Goal: Information Seeking & Learning: Learn about a topic

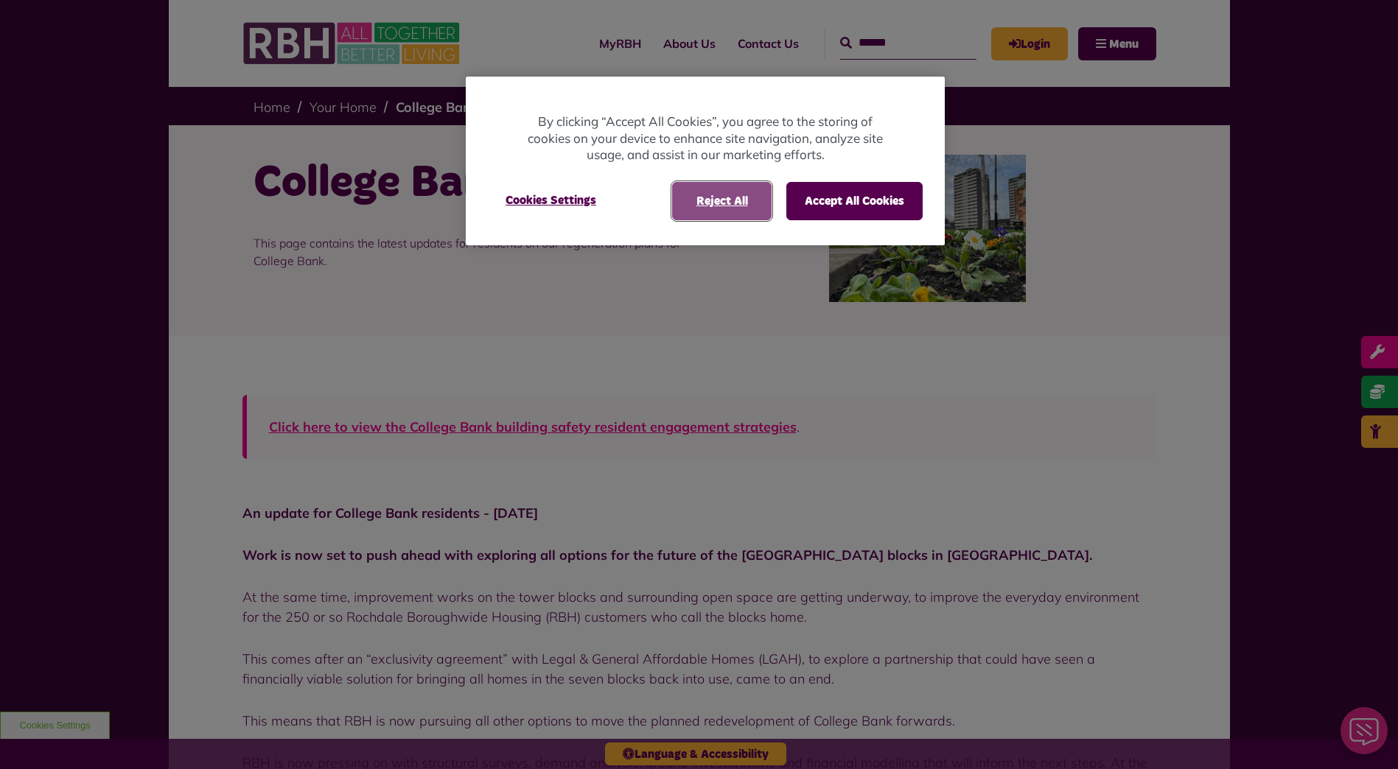
click at [688, 205] on button "Reject All" at bounding box center [721, 201] width 99 height 38
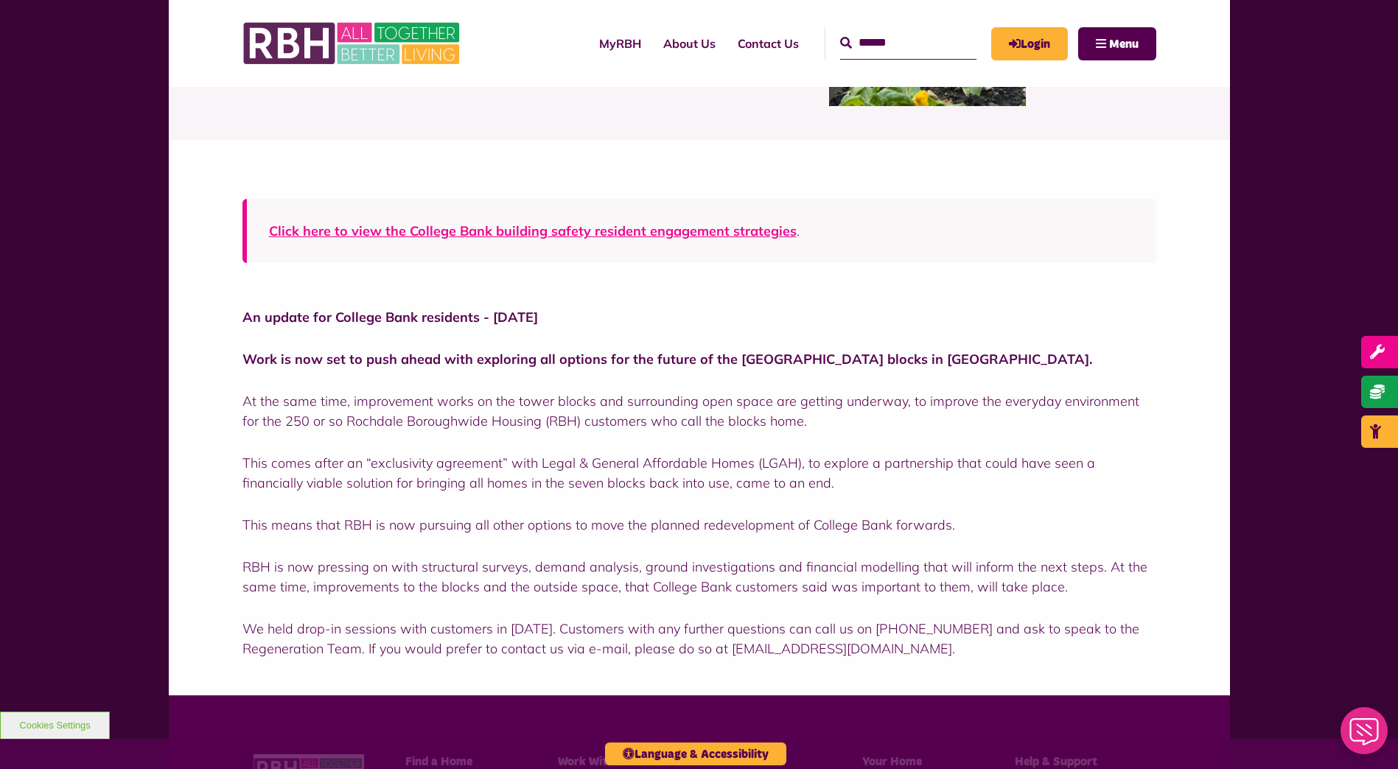
scroll to position [221, 0]
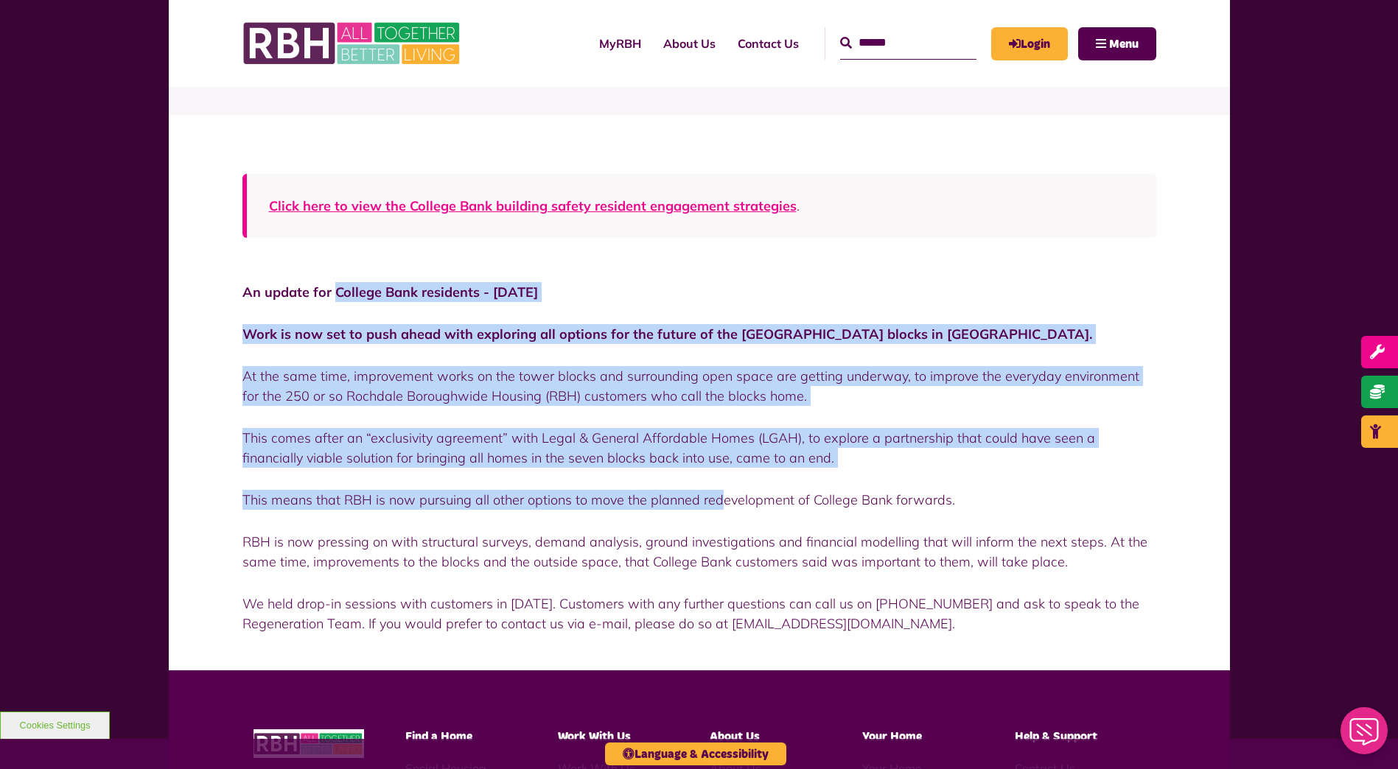
drag, startPoint x: 335, startPoint y: 290, endPoint x: 720, endPoint y: 495, distance: 436.1
click at [720, 495] on div "An update for College Bank residents - [DATE] Work is now set to push ahead wit…" at bounding box center [699, 457] width 914 height 351
click at [720, 496] on p "This means that RBH is now pursuing all other options to move the planned redev…" at bounding box center [699, 500] width 914 height 20
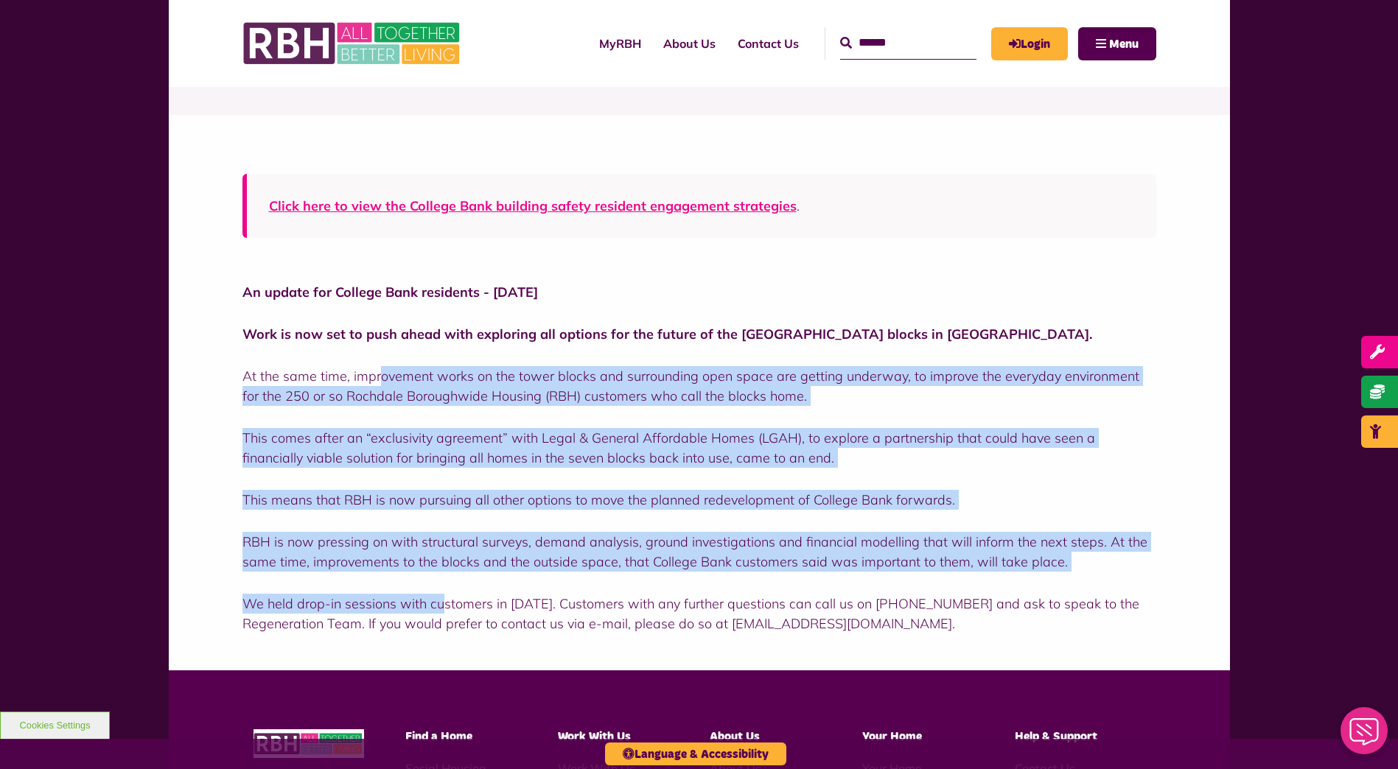
drag, startPoint x: 379, startPoint y: 370, endPoint x: 441, endPoint y: 611, distance: 249.0
click at [441, 611] on div "An update for College Bank residents - [DATE] Work is now set to push ahead wit…" at bounding box center [699, 457] width 914 height 351
click at [441, 611] on p "We held drop-in sessions with customers in [DATE]. Customers with any further q…" at bounding box center [699, 614] width 914 height 40
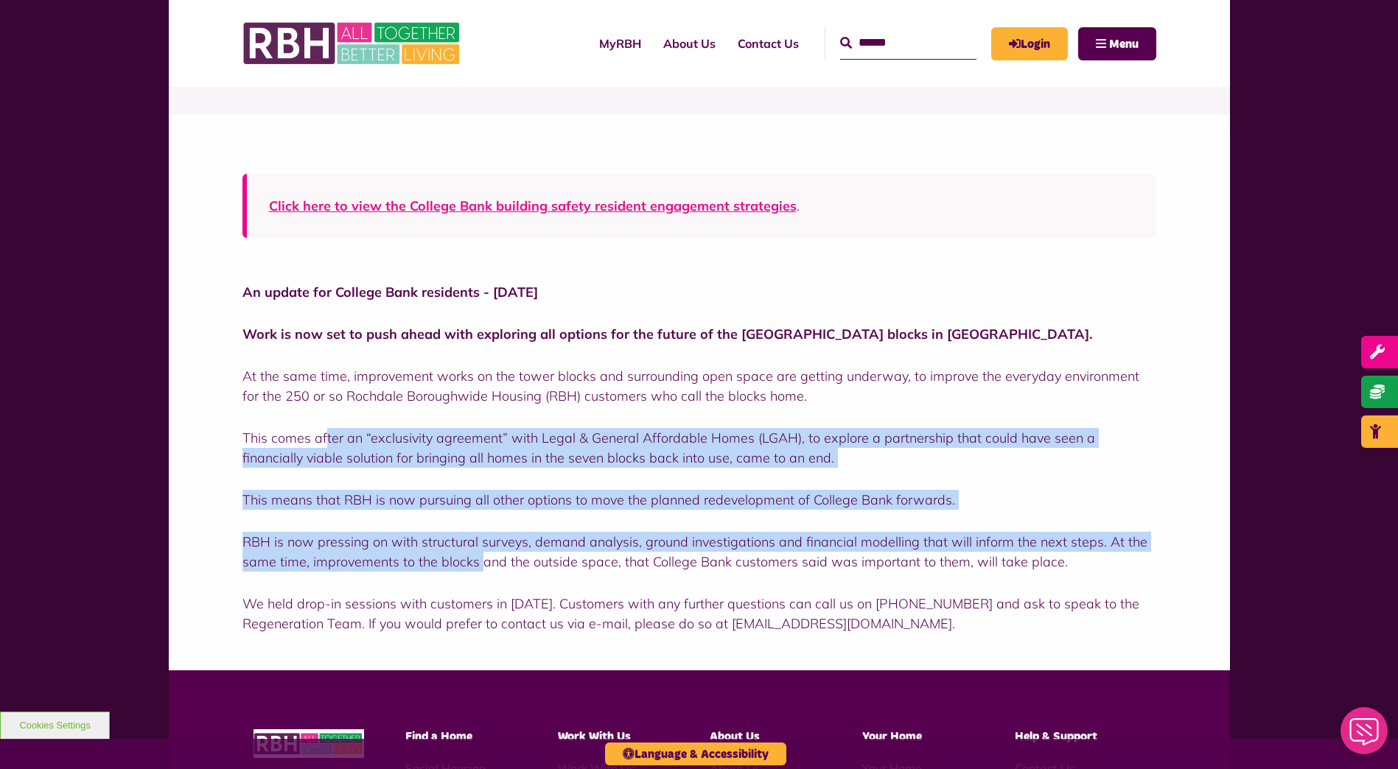
drag, startPoint x: 325, startPoint y: 429, endPoint x: 482, endPoint y: 564, distance: 207.4
click at [482, 564] on div "An update for College Bank residents - [DATE] Work is now set to push ahead wit…" at bounding box center [699, 457] width 914 height 351
click at [482, 564] on p "RBH is now pressing on with structural surveys, demand analysis, ground investi…" at bounding box center [699, 552] width 914 height 40
